Goal: Transaction & Acquisition: Purchase product/service

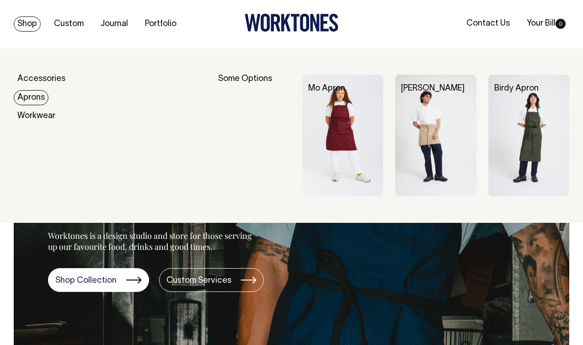
click at [32, 100] on link "Aprons" at bounding box center [31, 97] width 35 height 15
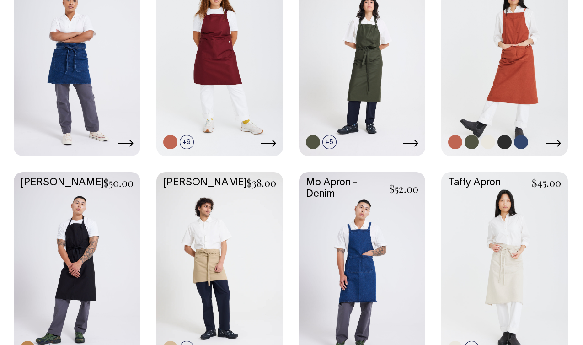
click at [483, 52] on link at bounding box center [504, 60] width 127 height 188
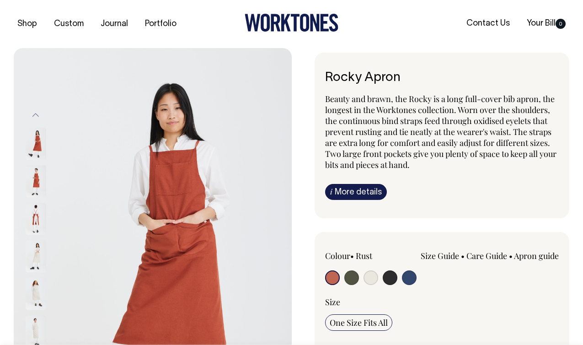
click at [349, 271] on input "radio" at bounding box center [351, 277] width 15 height 15
radio input "true"
select select "Olive"
